Goal: Navigation & Orientation: Find specific page/section

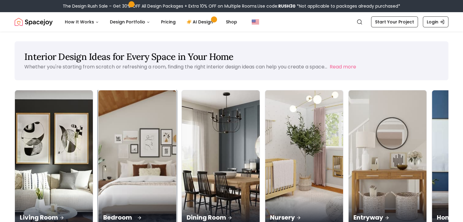
click at [100, 137] on img at bounding box center [138, 159] width 82 height 145
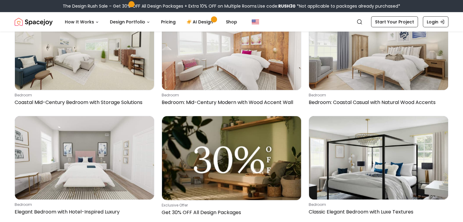
scroll to position [2492, 0]
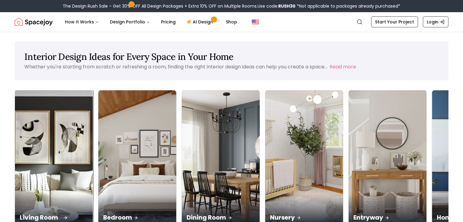
click at [52, 133] on img at bounding box center [54, 159] width 82 height 145
